Goal: Task Accomplishment & Management: Use online tool/utility

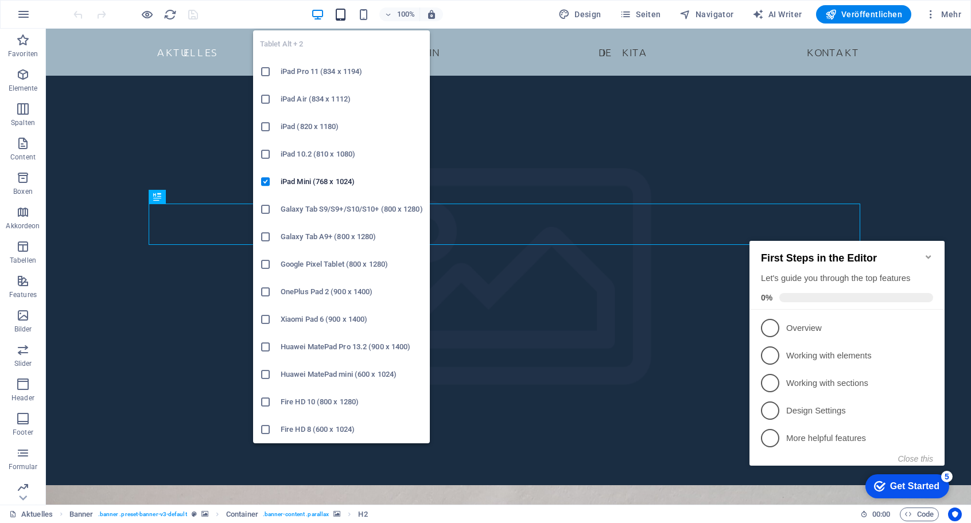
click at [340, 17] on icon "button" at bounding box center [340, 14] width 13 height 13
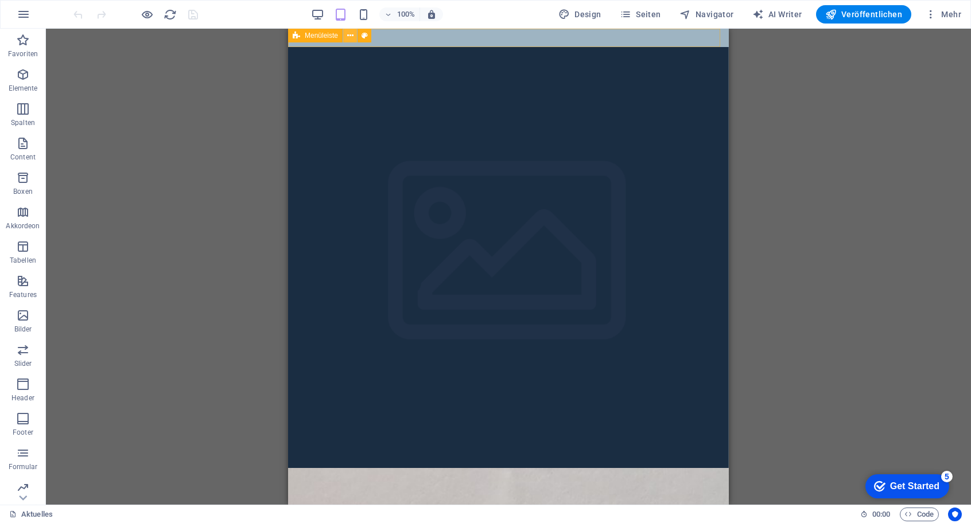
click at [351, 35] on icon at bounding box center [350, 36] width 6 height 12
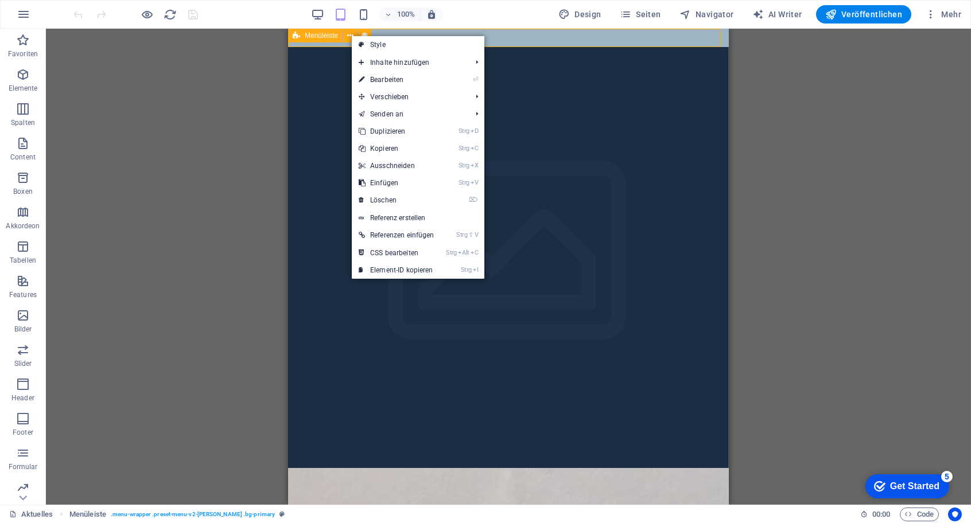
click at [313, 40] on div "Menüleiste" at bounding box center [315, 36] width 55 height 14
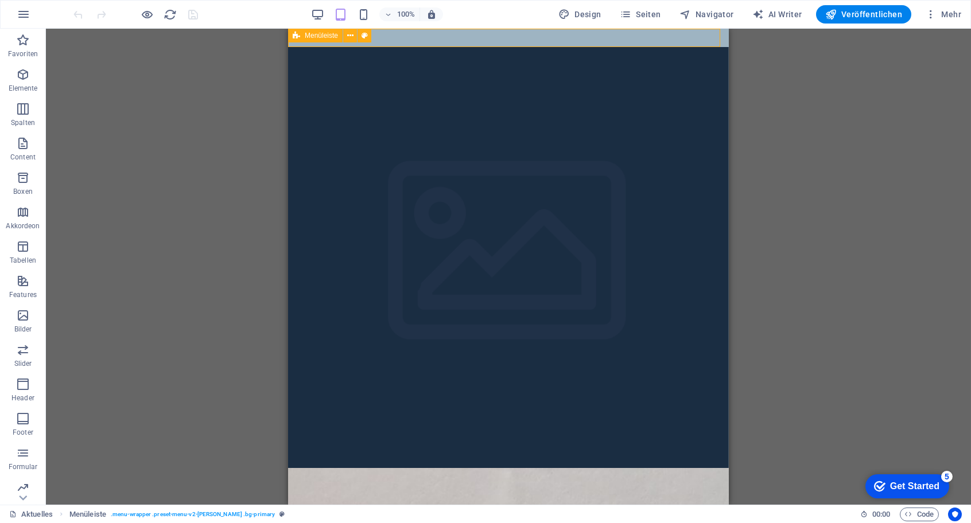
click at [313, 40] on div "Menüleiste" at bounding box center [315, 36] width 55 height 14
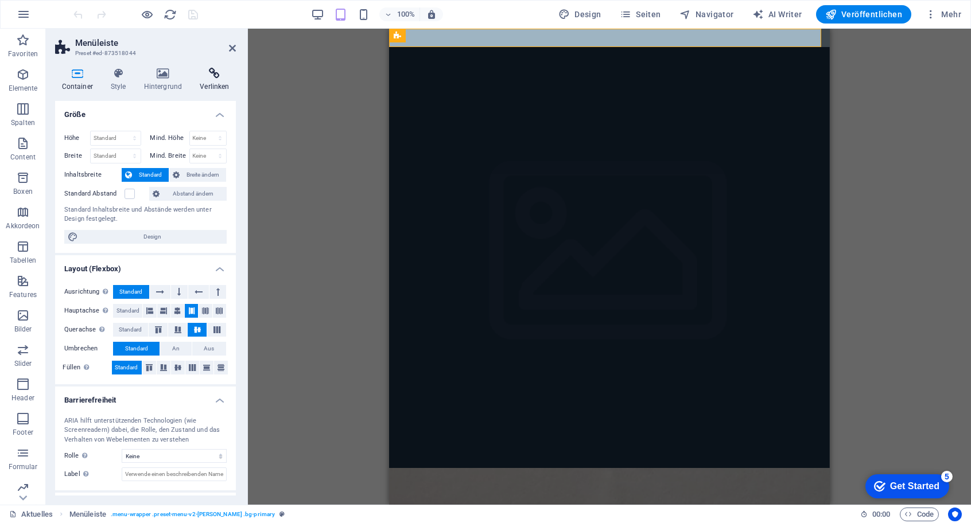
click at [226, 87] on h4 "Verlinken" at bounding box center [214, 80] width 42 height 24
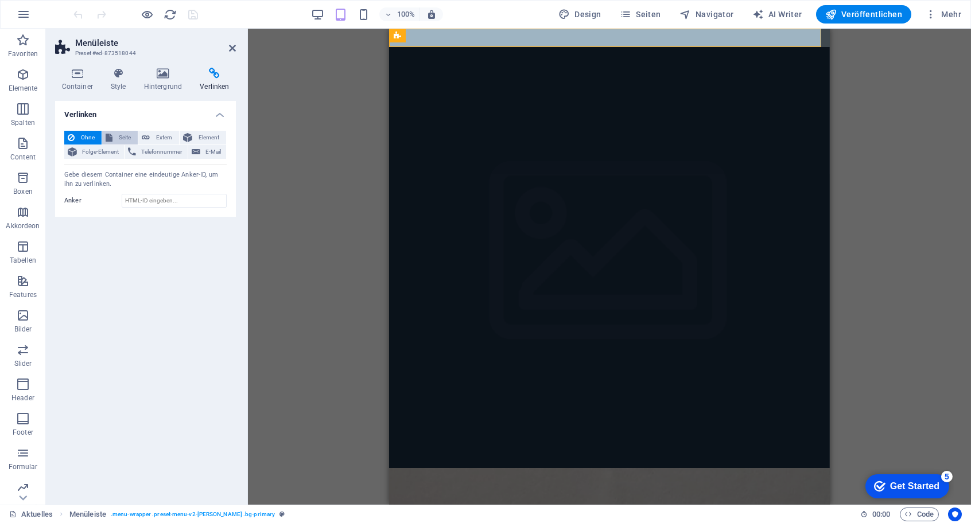
click at [134, 137] on span "Seite" at bounding box center [125, 138] width 18 height 14
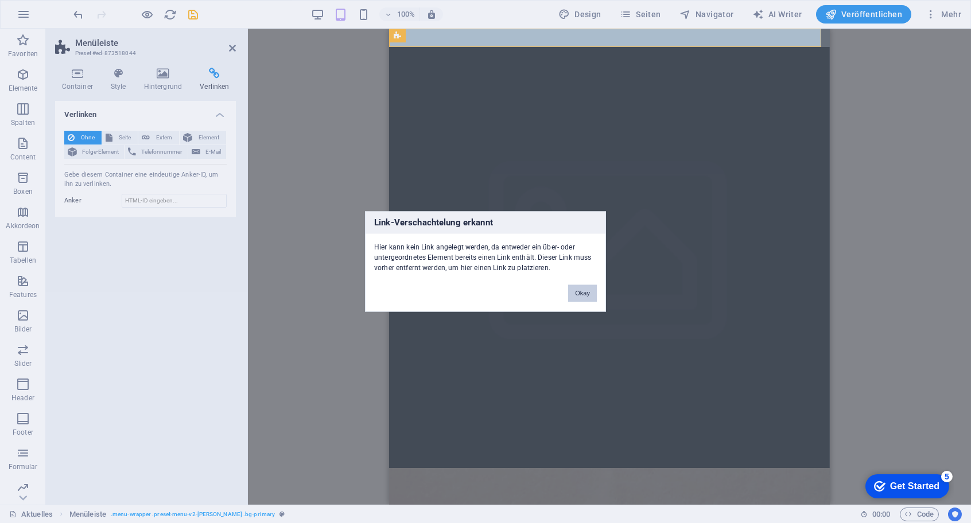
click at [577, 292] on button "Okay" at bounding box center [582, 293] width 29 height 17
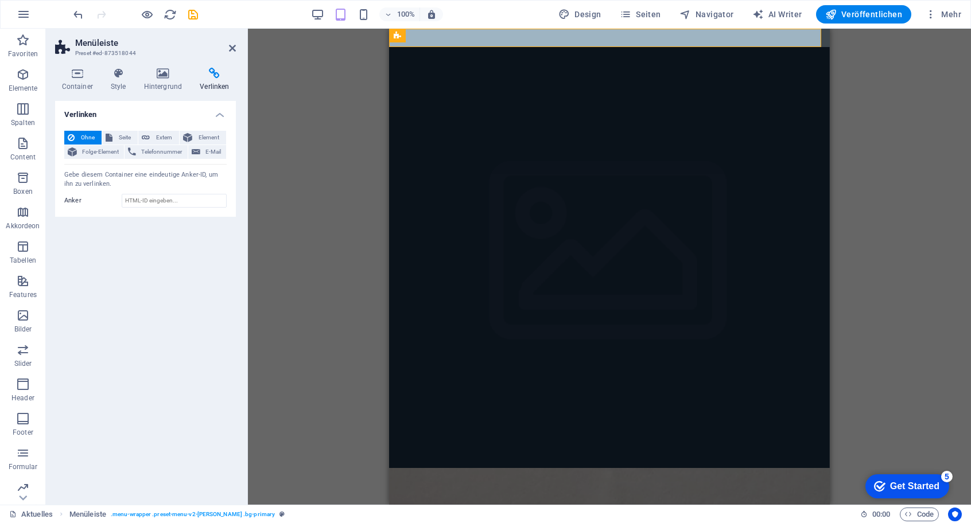
click at [859, 68] on div "H2 Banner Banner Container Menü Menüleiste Abstand Abstand H5 Button Container …" at bounding box center [609, 267] width 723 height 476
click at [358, 71] on div "H2 Banner Banner Container Menü Menüleiste Abstand Abstand H5 Button Container …" at bounding box center [609, 267] width 723 height 476
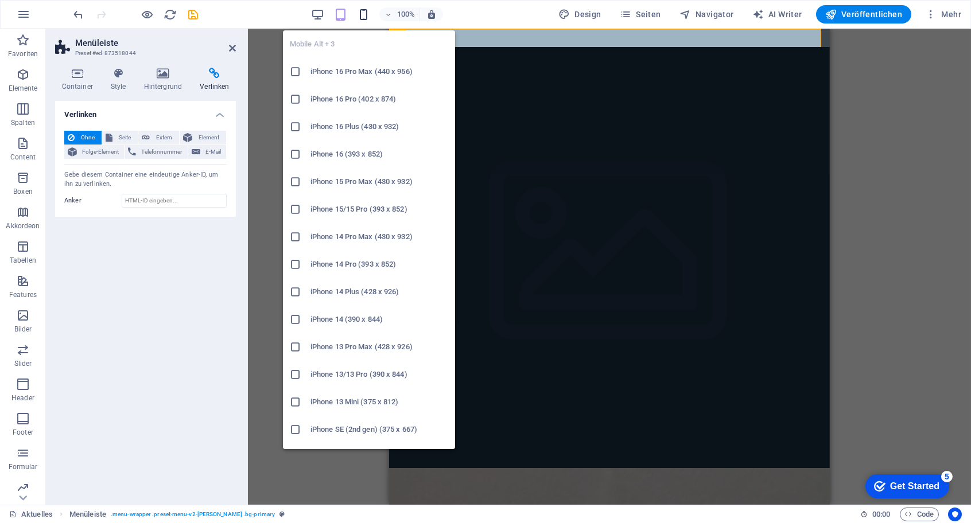
click at [363, 17] on icon "button" at bounding box center [363, 14] width 13 height 13
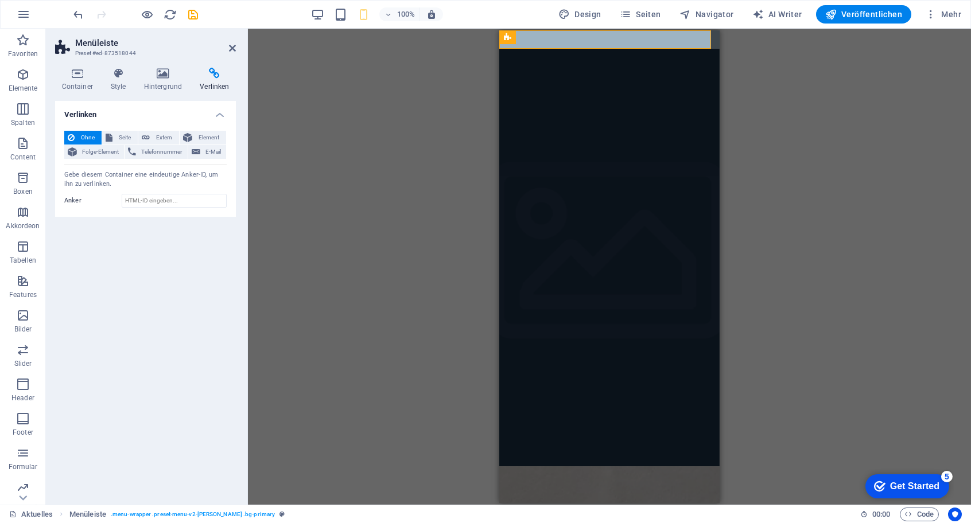
click at [757, 200] on div "H2 Banner Banner Container Menü Menüleiste Abstand Abstand H5 Button Container …" at bounding box center [609, 267] width 723 height 476
click at [17, 158] on p "Content" at bounding box center [22, 157] width 25 height 9
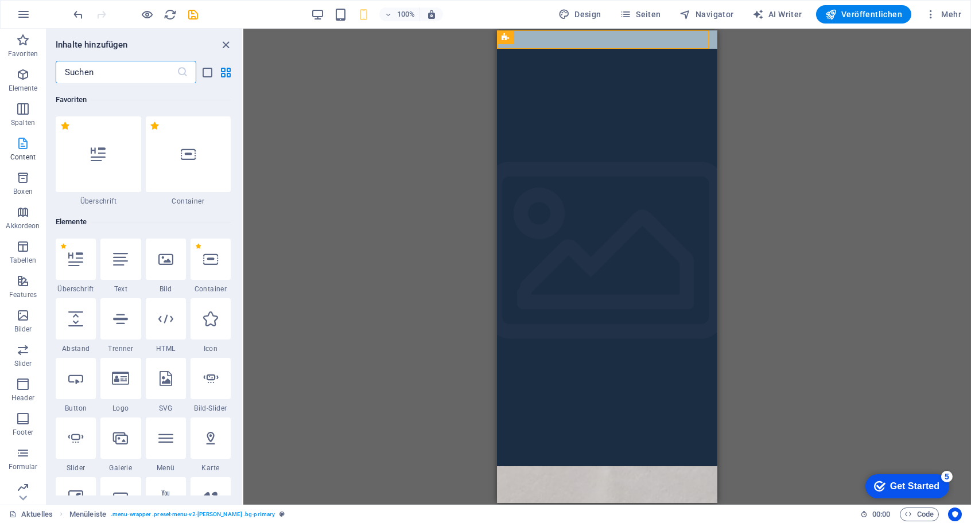
click at [17, 146] on icon "button" at bounding box center [23, 144] width 14 height 14
click at [119, 72] on input "text" at bounding box center [116, 72] width 121 height 23
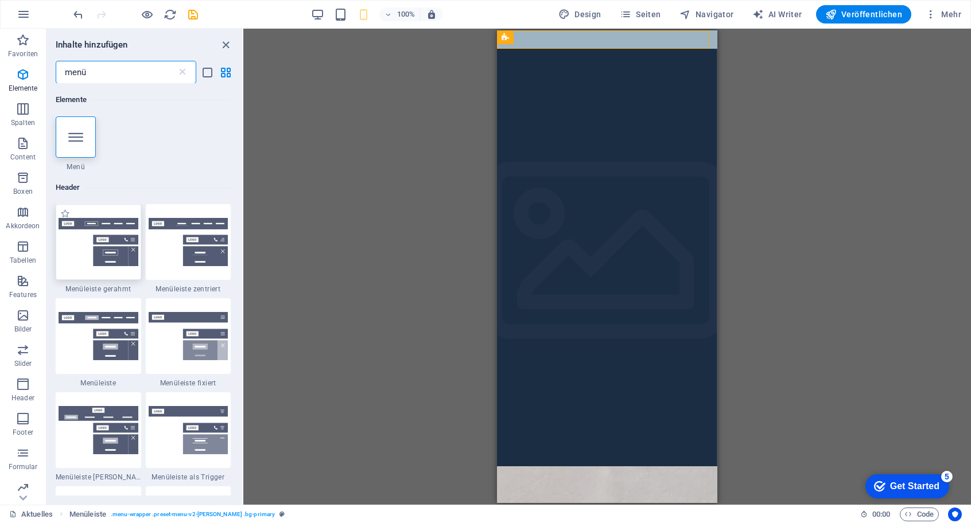
type input "menü"
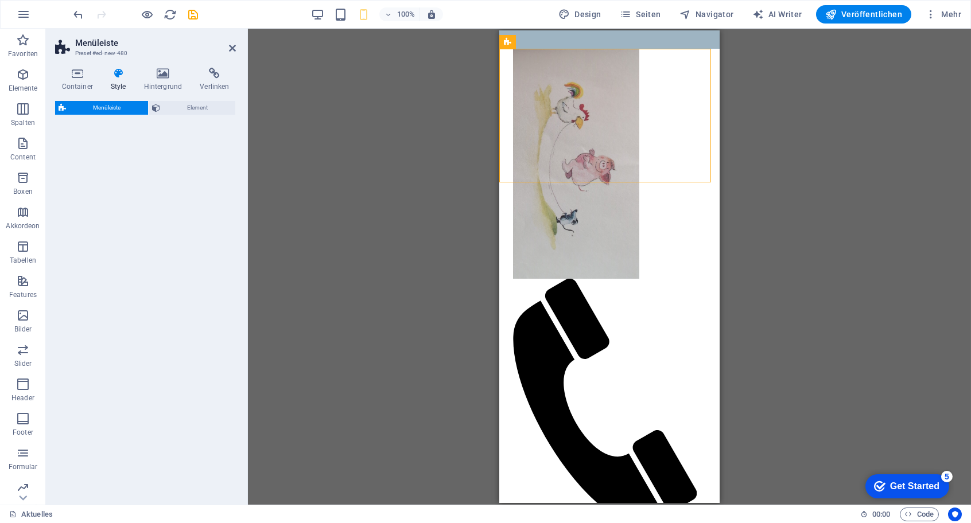
select select "rem"
select select "preset-menu-v2-border"
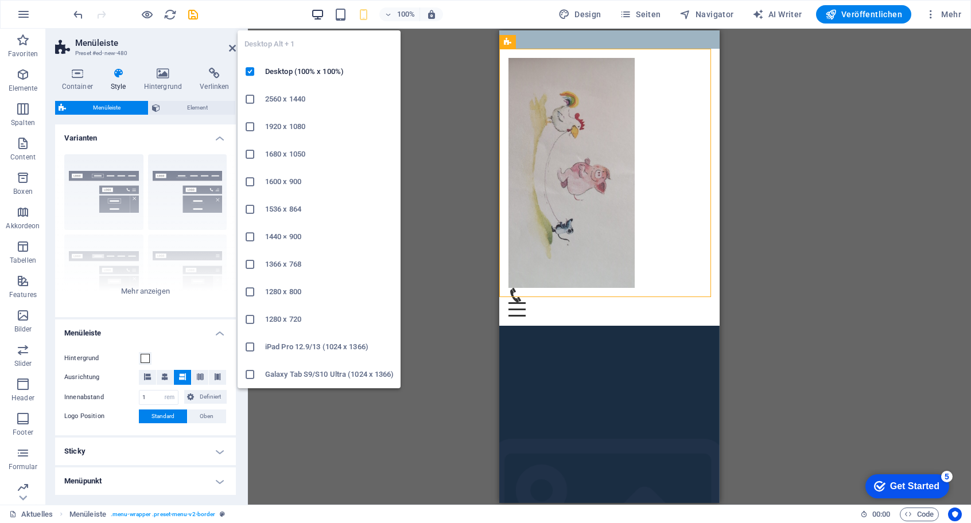
click at [315, 11] on icon "button" at bounding box center [317, 14] width 13 height 13
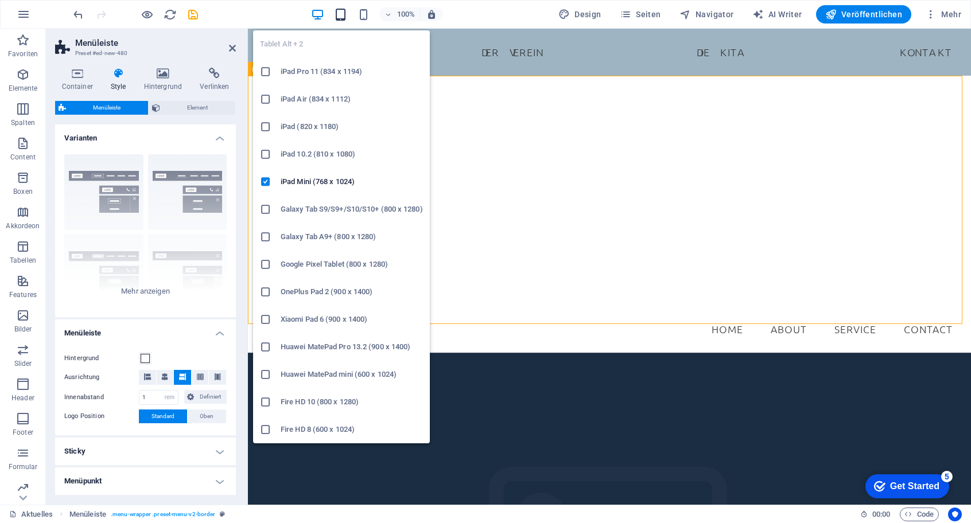
click at [346, 11] on icon "button" at bounding box center [340, 14] width 13 height 13
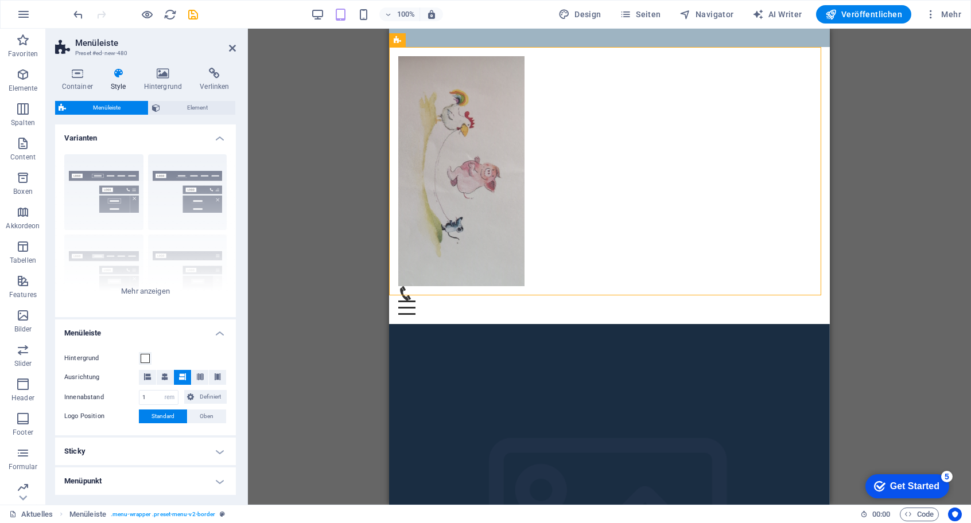
click at [376, 15] on div "100%" at bounding box center [376, 14] width 133 height 18
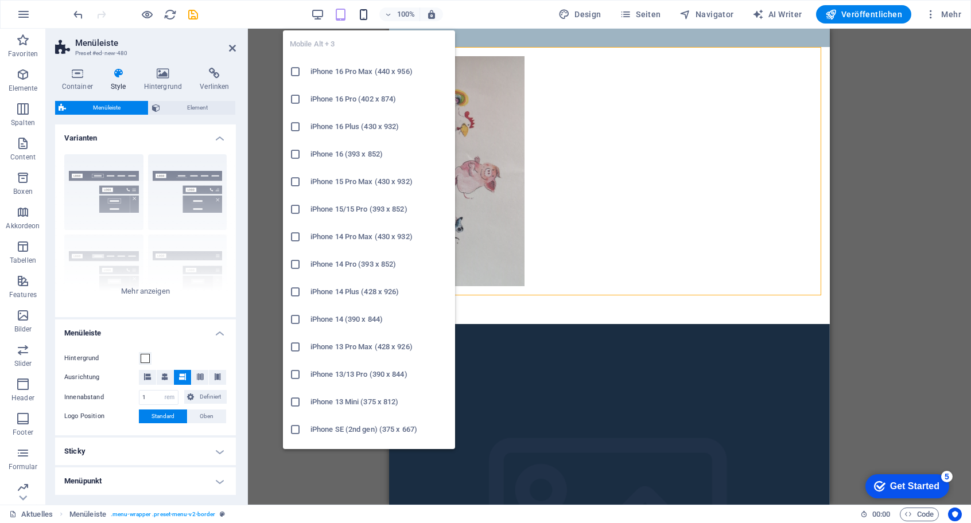
click at [369, 15] on icon "button" at bounding box center [363, 14] width 13 height 13
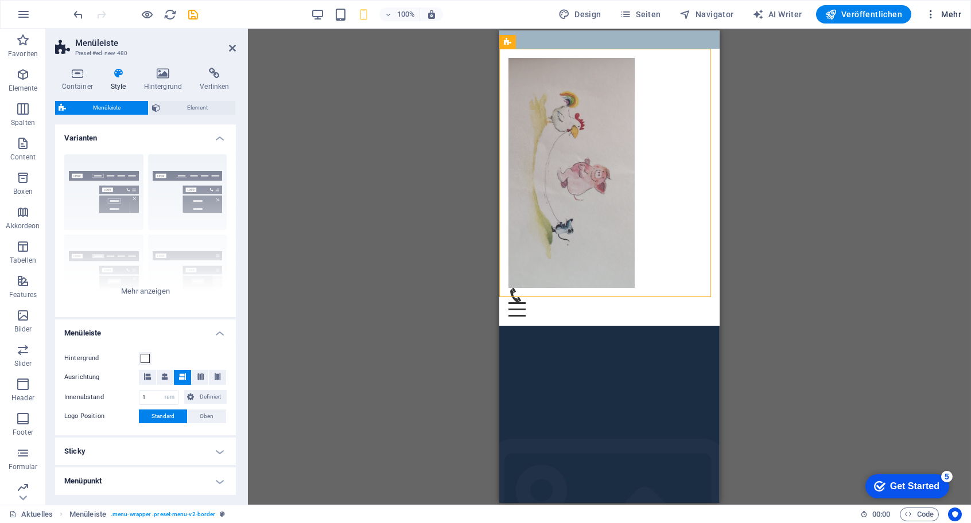
click at [929, 20] on button "Mehr" at bounding box center [942, 14] width 45 height 18
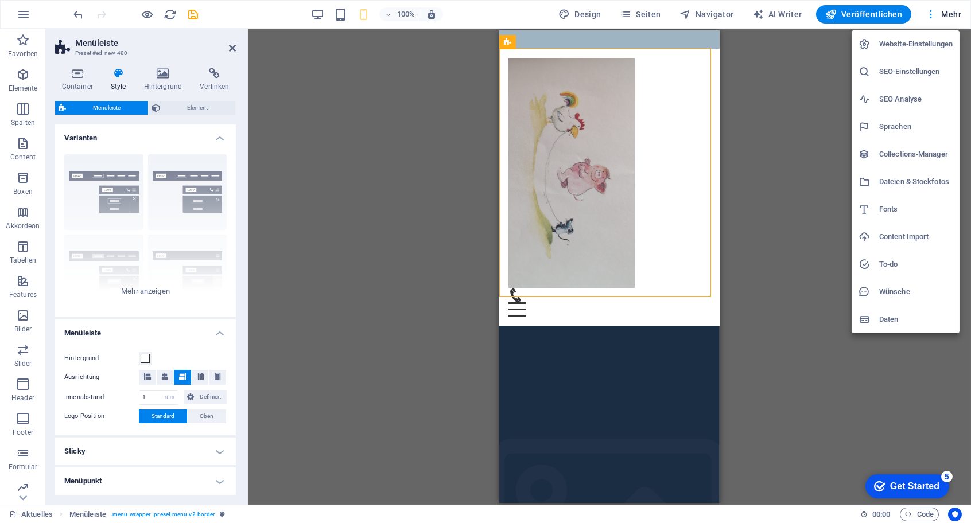
drag, startPoint x: 801, startPoint y: 119, endPoint x: 769, endPoint y: 110, distance: 33.3
click at [802, 119] on div at bounding box center [485, 261] width 971 height 523
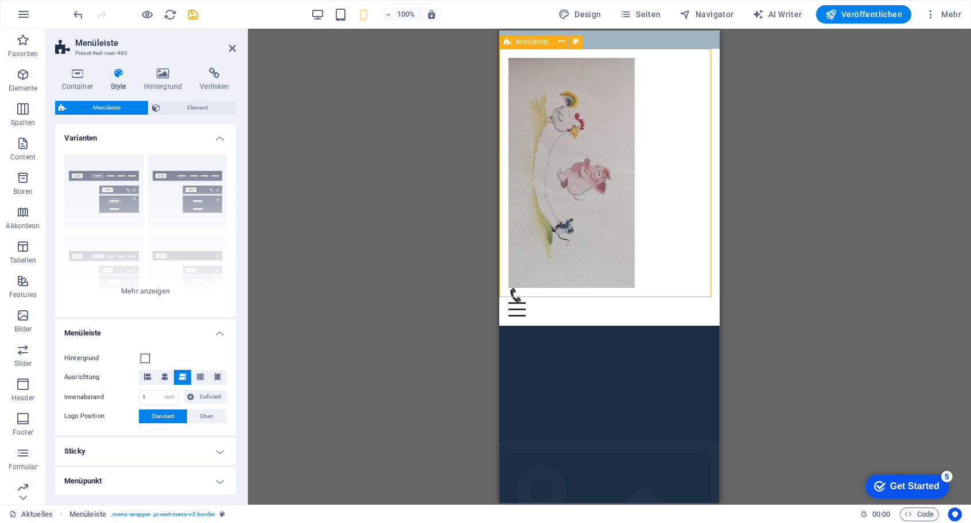
click at [647, 72] on div "Menu Home About Service Contact" at bounding box center [609, 187] width 220 height 277
click at [556, 41] on button at bounding box center [561, 42] width 14 height 14
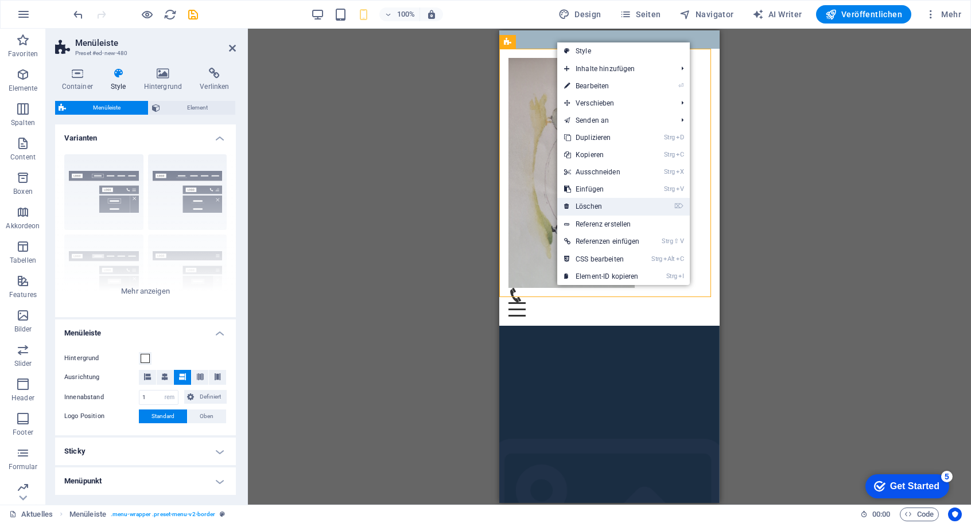
click at [607, 210] on link "⌦ Löschen" at bounding box center [602, 206] width 90 height 17
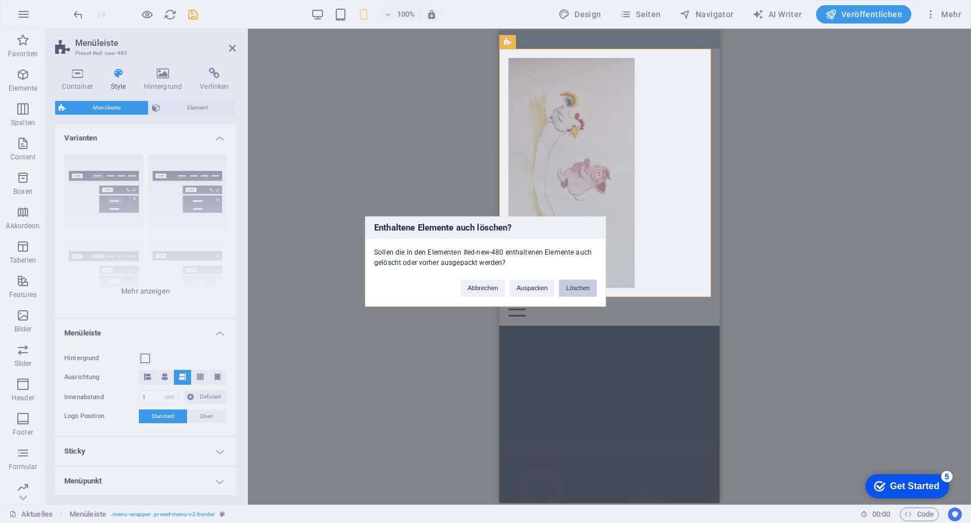
click at [576, 285] on button "Löschen" at bounding box center [578, 288] width 38 height 17
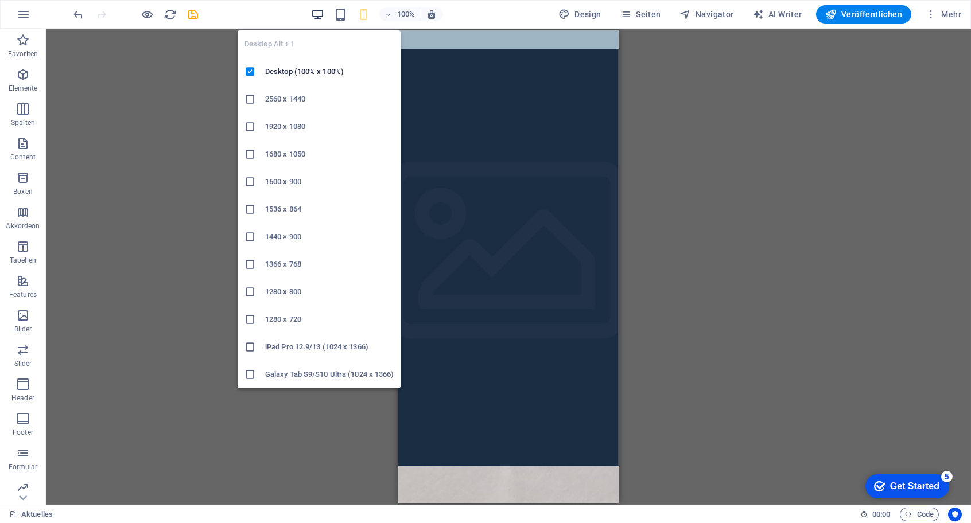
click at [318, 14] on icon "button" at bounding box center [317, 14] width 13 height 13
